Goal: Information Seeking & Learning: Learn about a topic

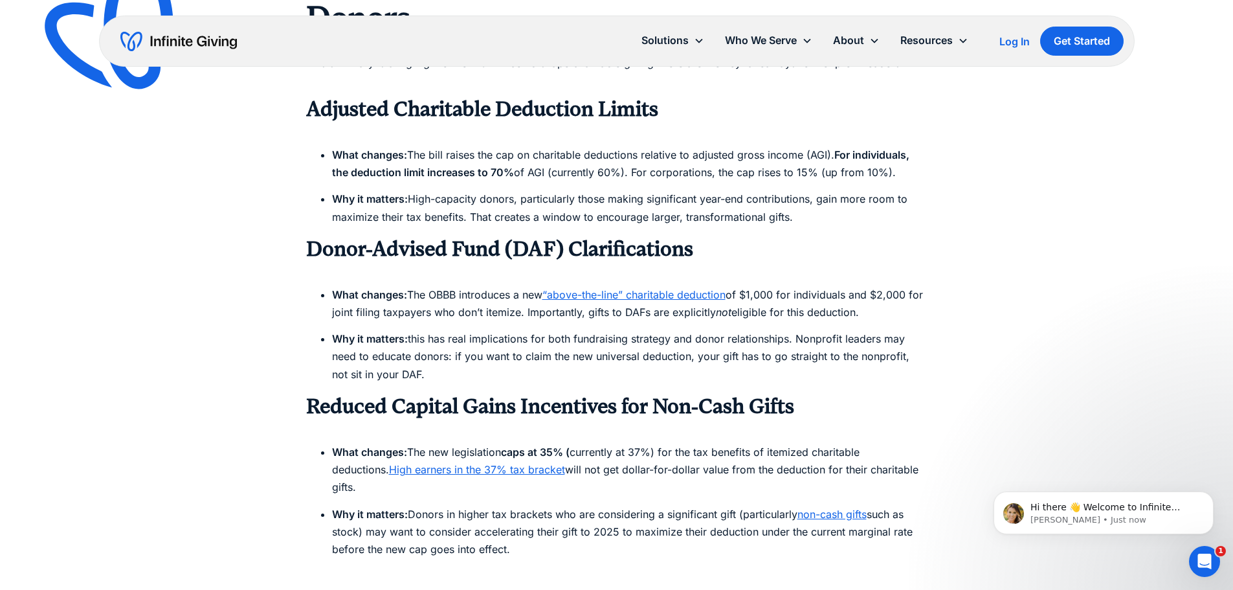
scroll to position [1230, 0]
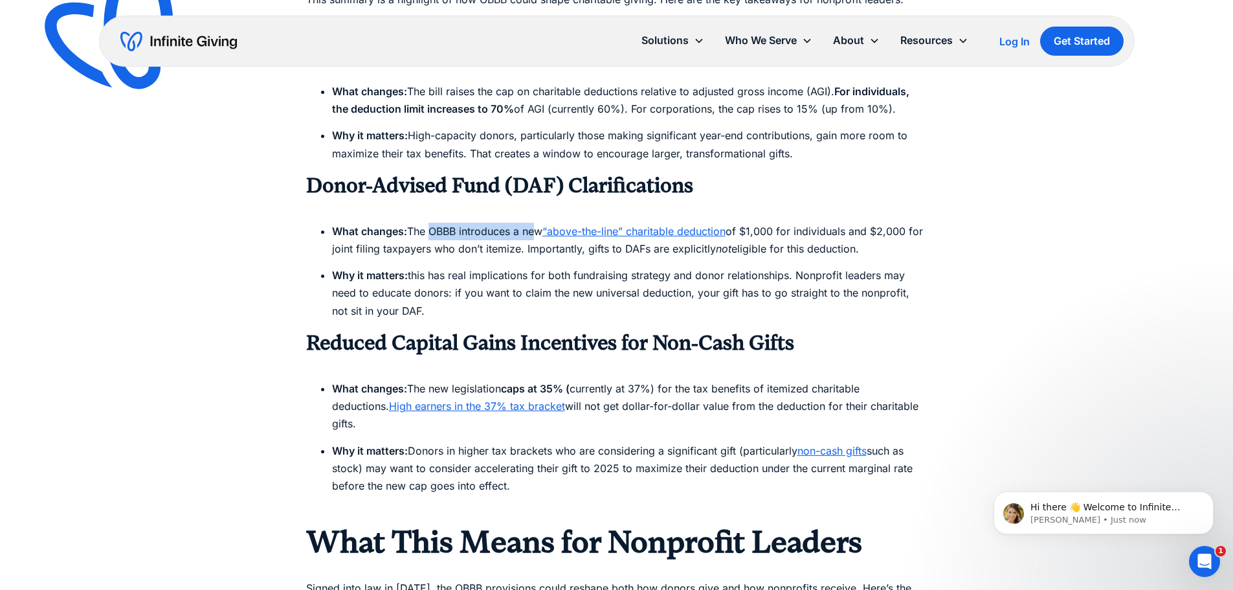
drag, startPoint x: 471, startPoint y: 233, endPoint x: 534, endPoint y: 233, distance: 63.4
click at [534, 233] on li "What changes: The OBBB introduces a new “above-the-line” charitable deduction o…" at bounding box center [630, 240] width 596 height 35
drag, startPoint x: 516, startPoint y: 284, endPoint x: 526, endPoint y: 302, distance: 21.4
click at [526, 302] on li "Why it matters: this has real implications for both fundraising strategy and do…" at bounding box center [630, 293] width 596 height 53
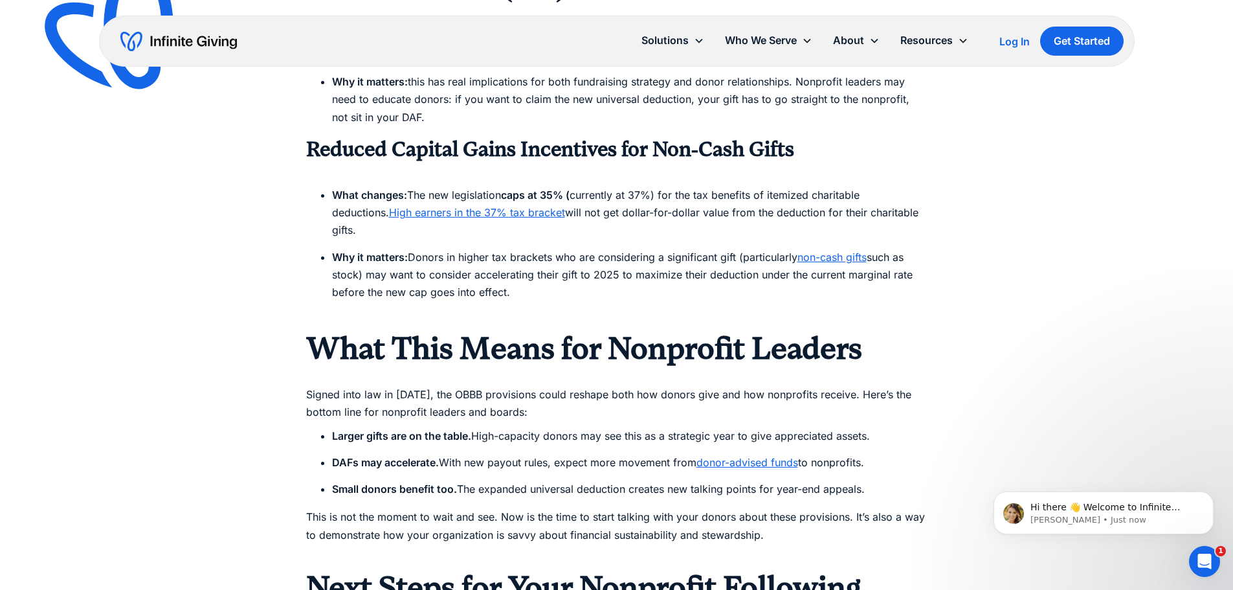
scroll to position [1424, 0]
drag, startPoint x: 579, startPoint y: 150, endPoint x: 853, endPoint y: 157, distance: 273.2
click at [853, 157] on h3 "Reduced Capital Gains Incentives for Non-Cash Gifts" at bounding box center [616, 149] width 621 height 26
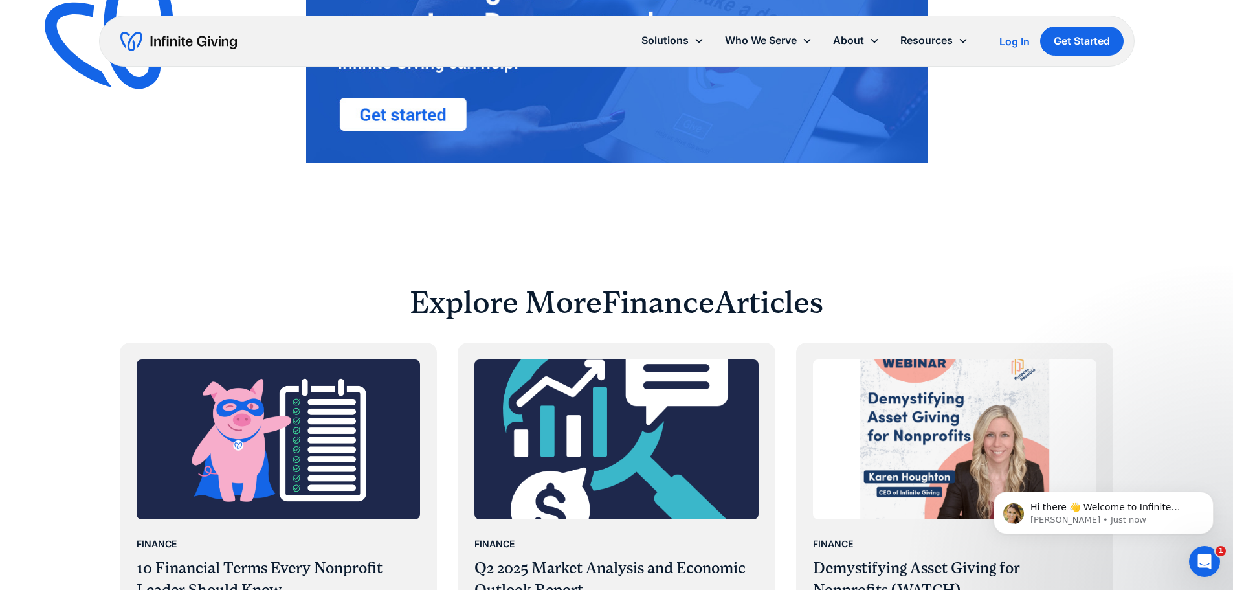
scroll to position [2784, 0]
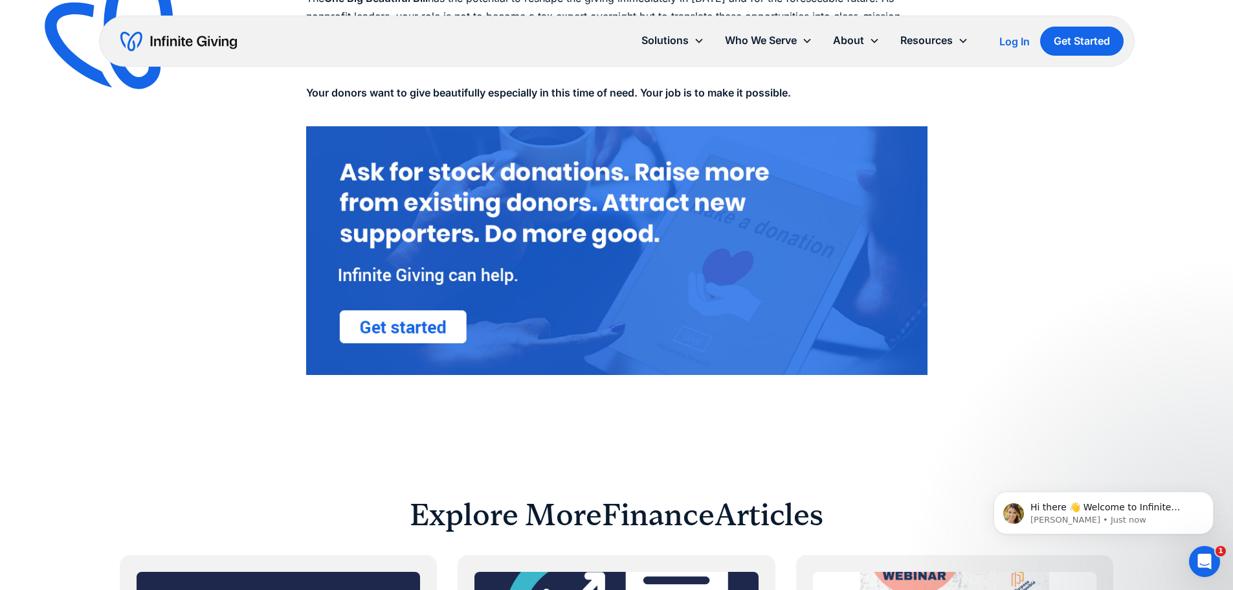
click at [169, 41] on img "home" at bounding box center [178, 41] width 117 height 21
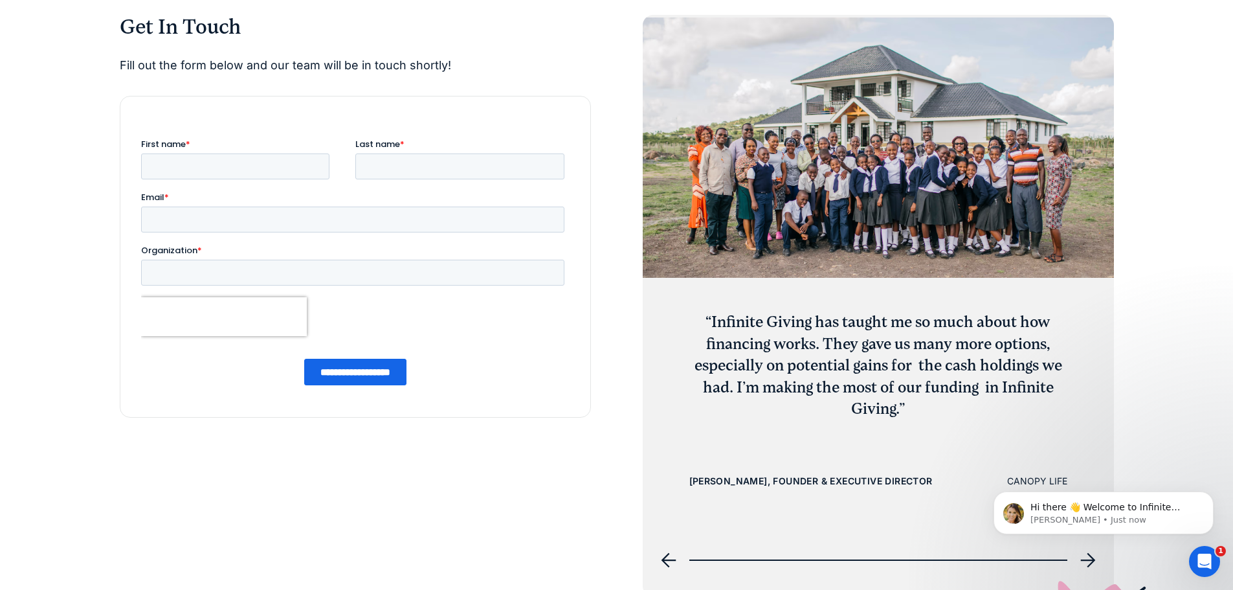
scroll to position [5049, 0]
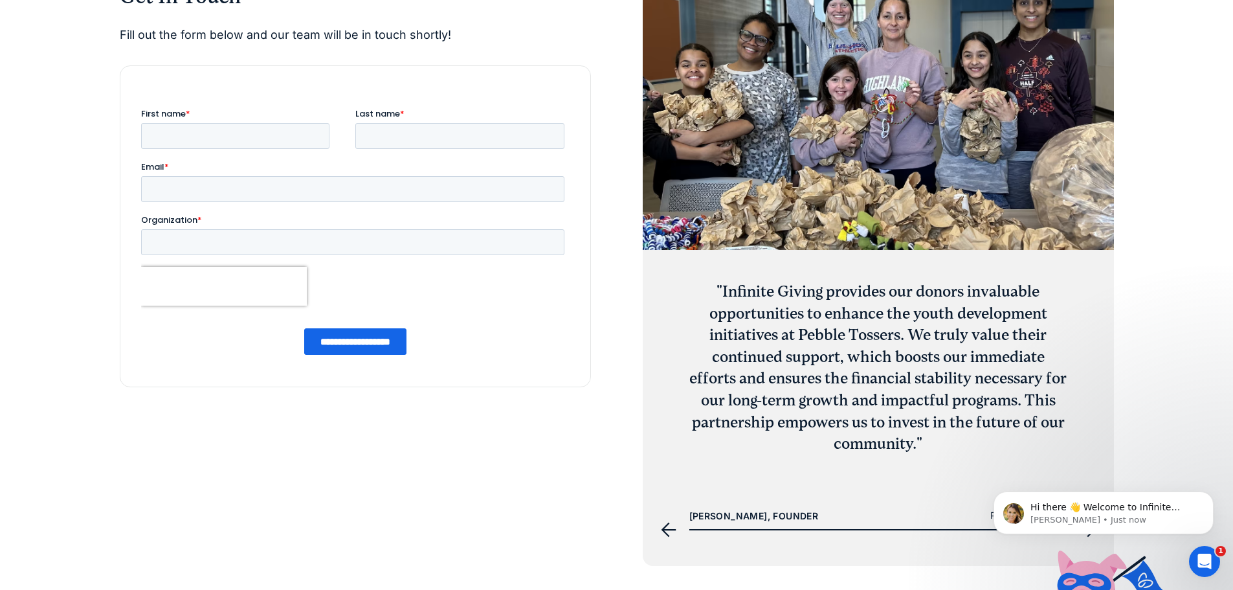
drag, startPoint x: 774, startPoint y: 436, endPoint x: 938, endPoint y: 445, distance: 164.0
click at [938, 445] on div "“Infinite Giving has taught me so much about how financing works. They gave us …" at bounding box center [878, 264] width 471 height 560
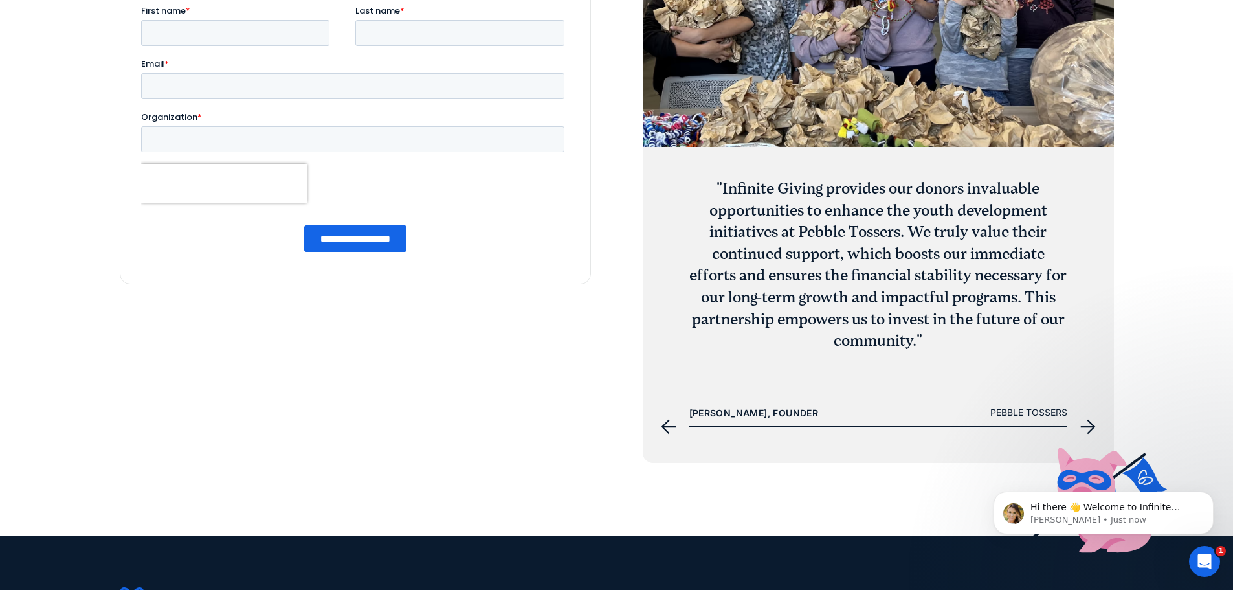
scroll to position [5179, 0]
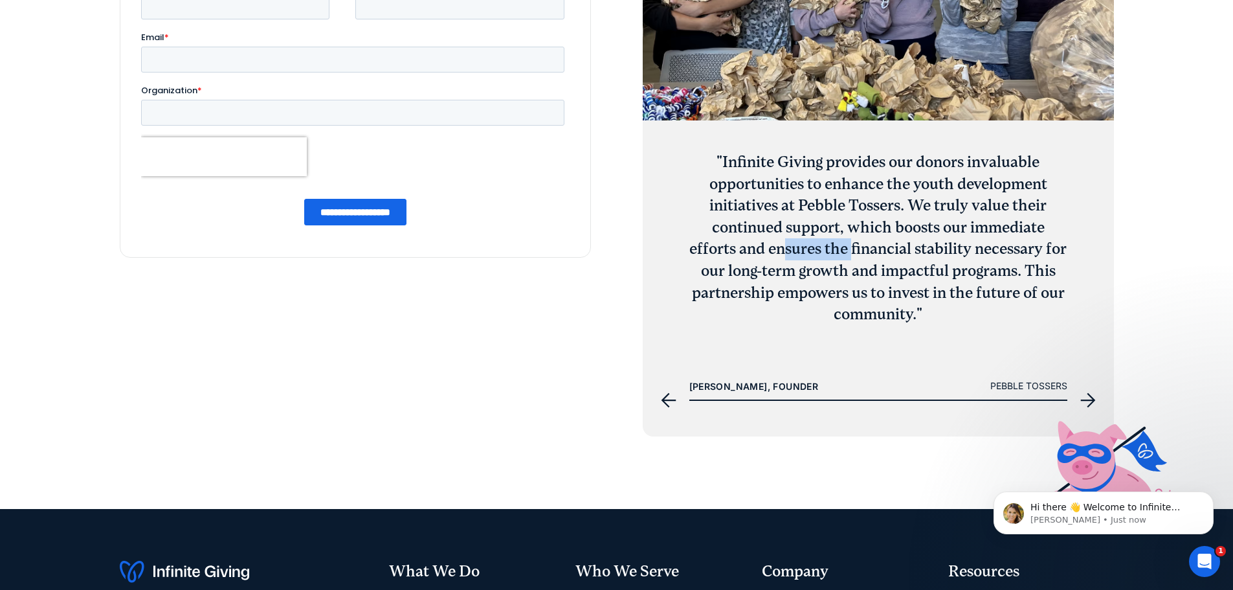
drag, startPoint x: 890, startPoint y: 259, endPoint x: 907, endPoint y: 260, distance: 16.9
click at [906, 260] on h3 ""Infinite Giving provides our donors invaluable opportunities to enhance the yo…" at bounding box center [878, 238] width 378 height 174
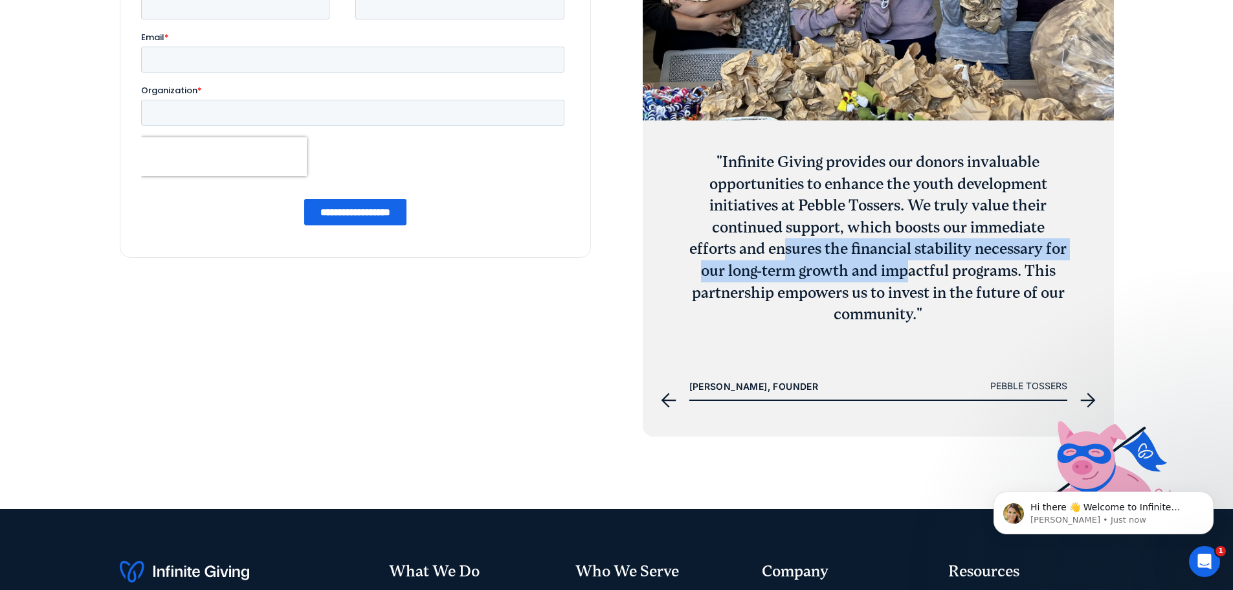
click at [1093, 400] on icon "next slide" at bounding box center [1087, 400] width 15 height 15
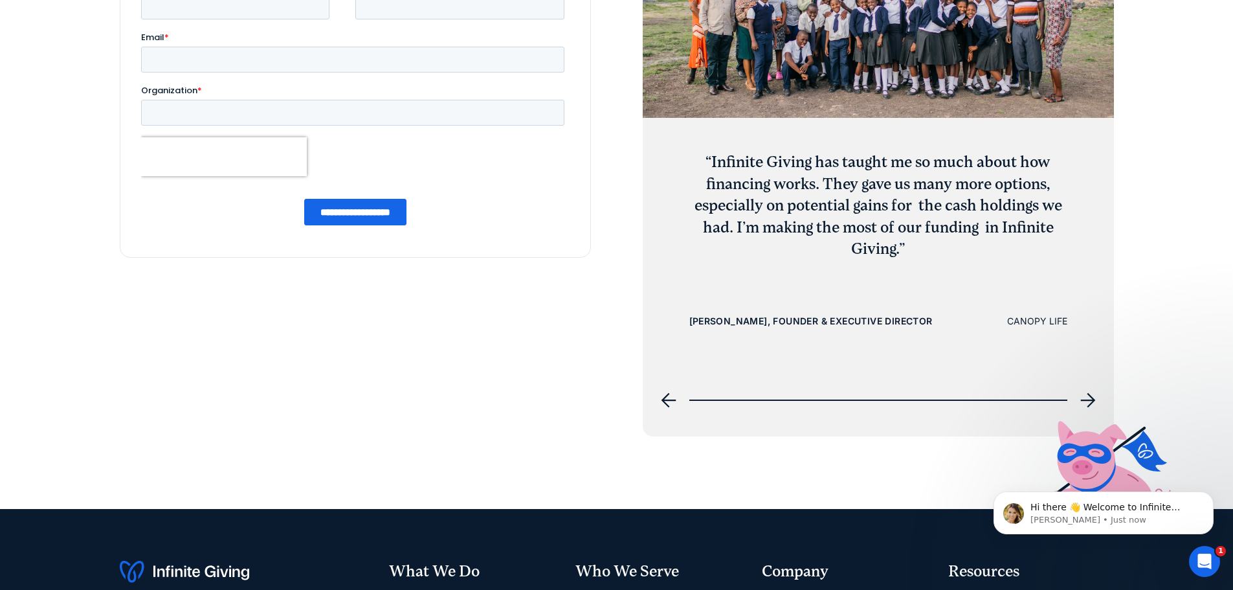
click at [1093, 400] on icon "next slide" at bounding box center [1087, 400] width 15 height 15
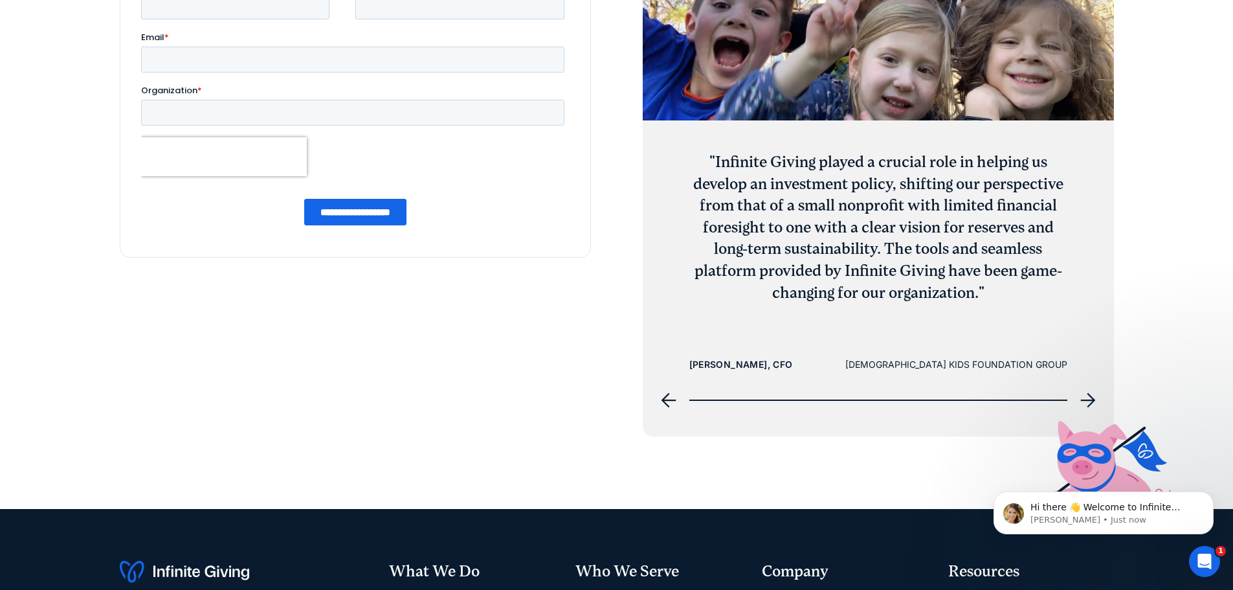
click at [1093, 400] on icon "next slide" at bounding box center [1087, 400] width 15 height 15
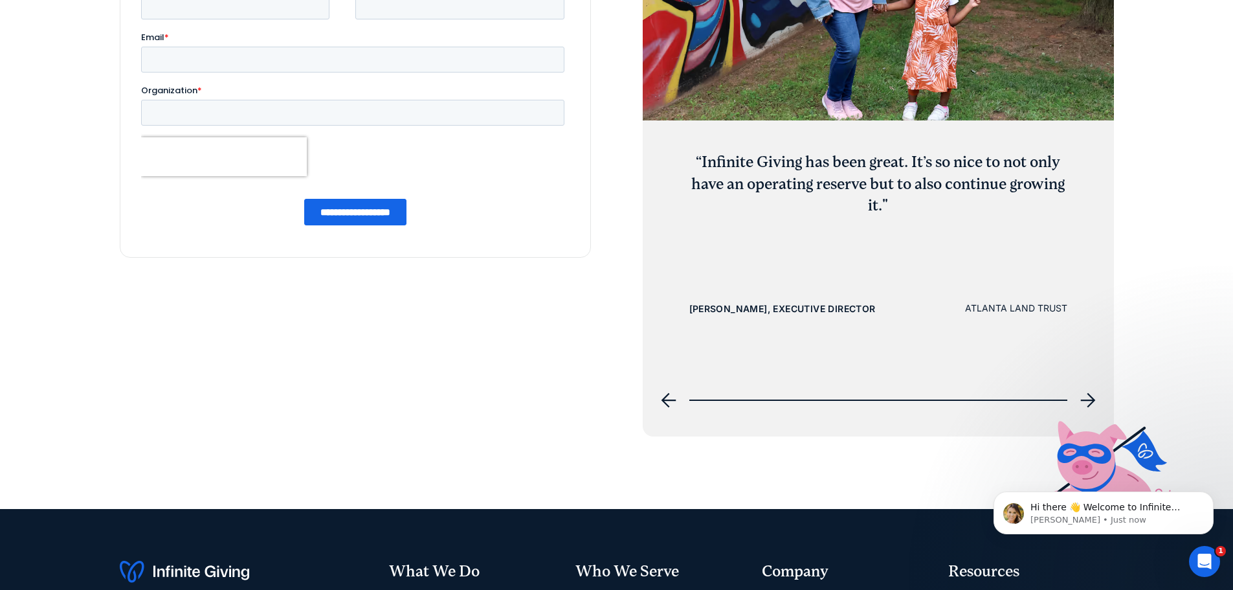
click at [666, 388] on div "previous slide" at bounding box center [668, 400] width 31 height 31
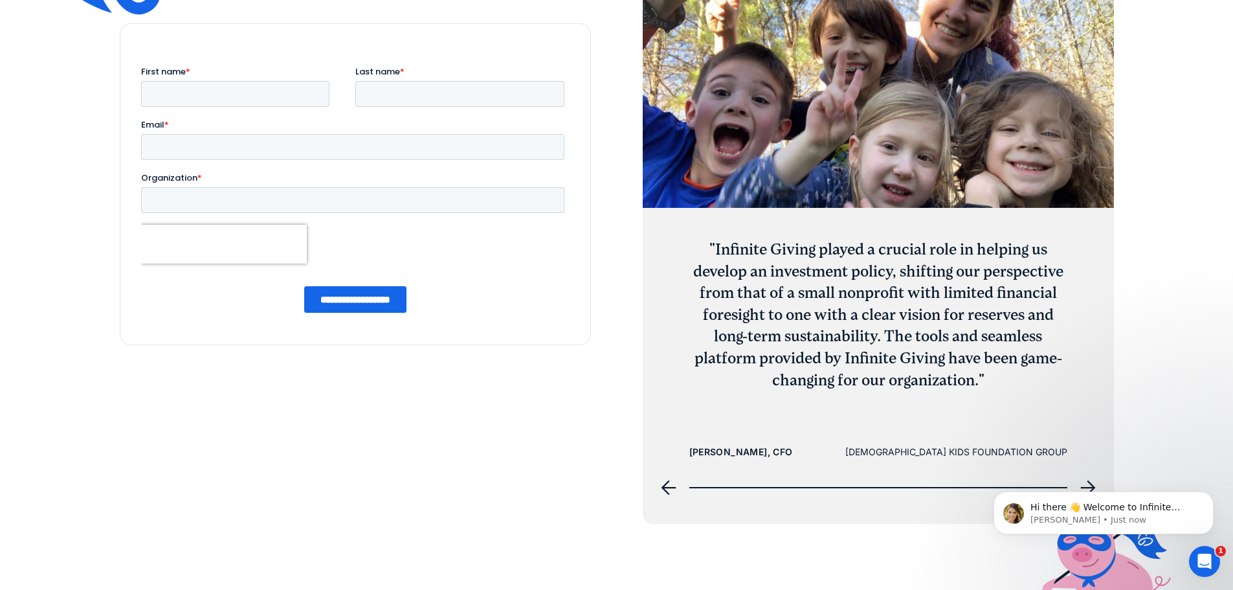
scroll to position [4984, 0]
